Goal: Connect with others: Connect with others

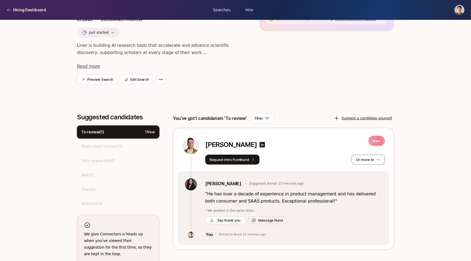
scroll to position [86, 0]
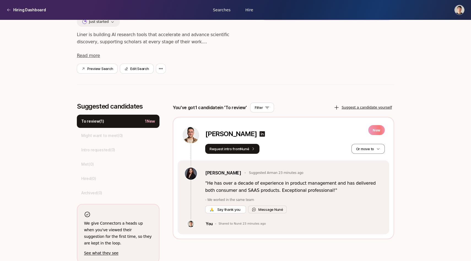
click at [288, 187] on p "" He has over a decade of experience in product management and has delivered bo…" at bounding box center [293, 187] width 177 height 14
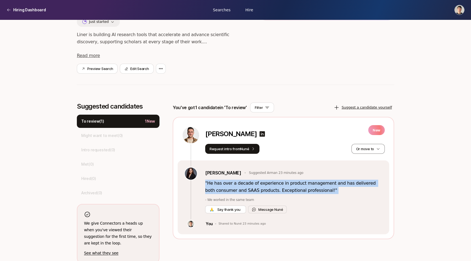
click at [300, 190] on p "" He has over a decade of experience in product management and has delivered bo…" at bounding box center [293, 187] width 177 height 14
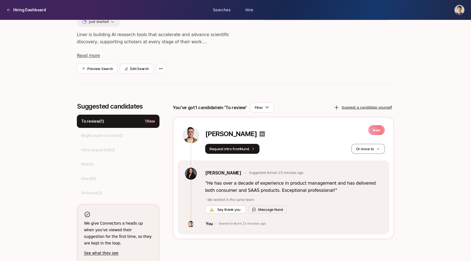
click at [264, 135] on icon at bounding box center [262, 133] width 7 height 7
click at [269, 212] on button "Message Nuné" at bounding box center [267, 209] width 39 height 8
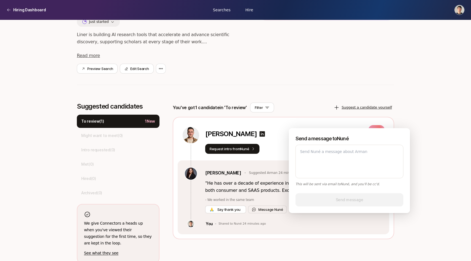
type textarea "x"
click at [285, 124] on div "[PERSON_NAME] New Request intro from Nuné Or move to" at bounding box center [283, 138] width 211 height 43
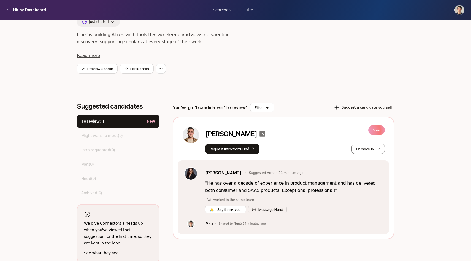
click at [265, 131] on icon at bounding box center [263, 134] width 6 height 6
